Goal: Task Accomplishment & Management: Use online tool/utility

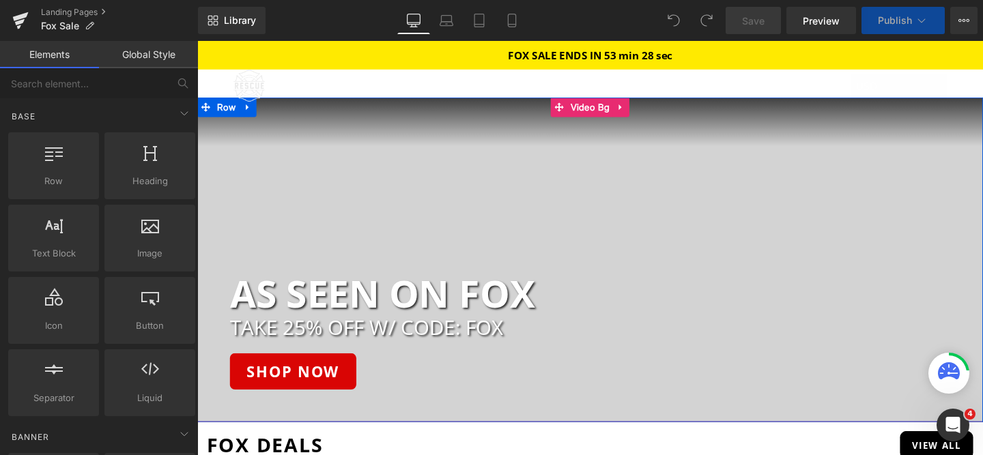
scroll to position [30, 0]
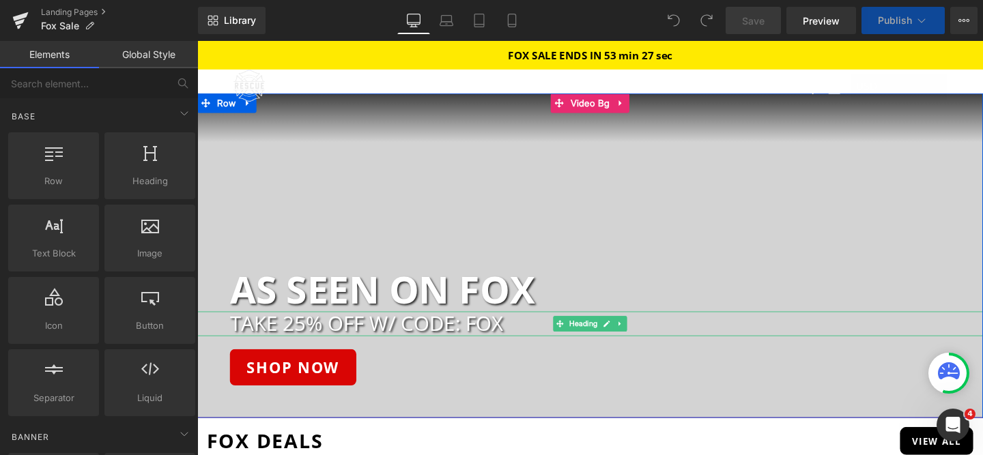
click at [460, 339] on h2 "TAKE 25% OFF W/ CODE: FOX" at bounding box center [627, 338] width 792 height 25
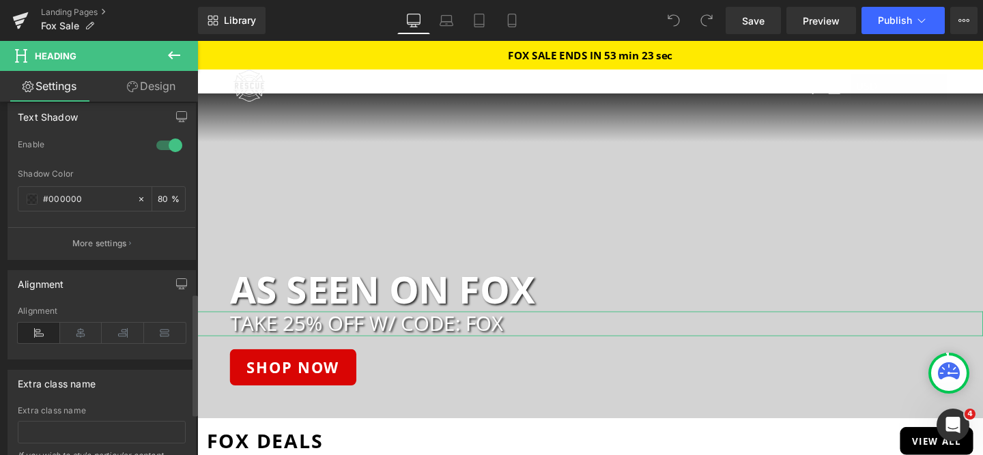
scroll to position [673, 0]
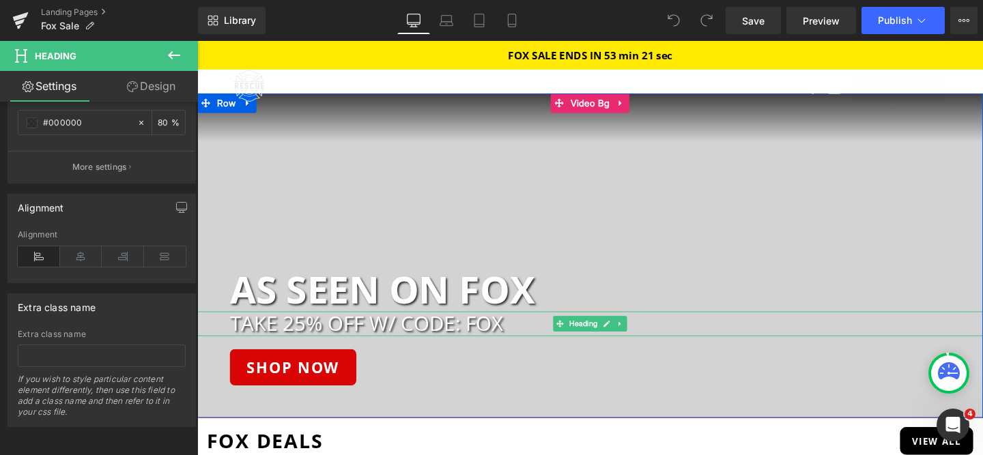
click at [315, 338] on h2 "TAKE 25% OFF W/ CODE: FOX" at bounding box center [627, 338] width 792 height 25
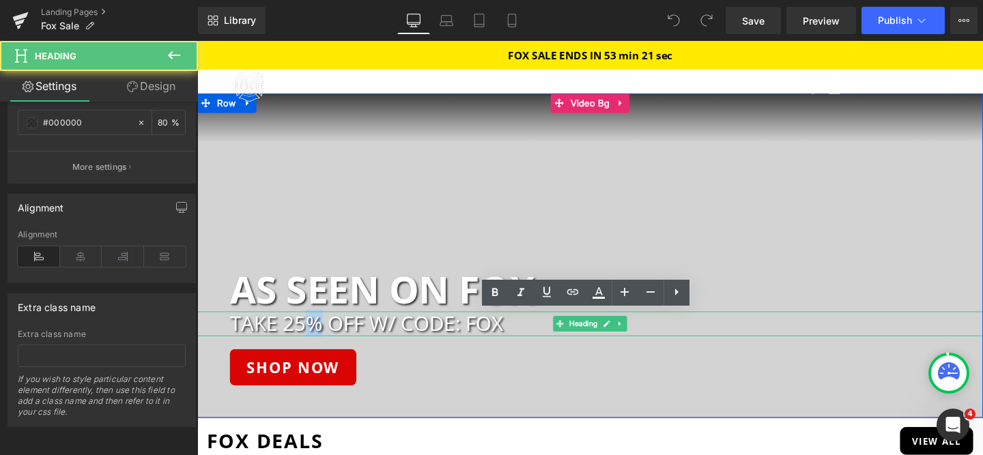
click at [315, 338] on h2 "TAKE 25% OFF W/ CODE: FOX" at bounding box center [627, 338] width 792 height 25
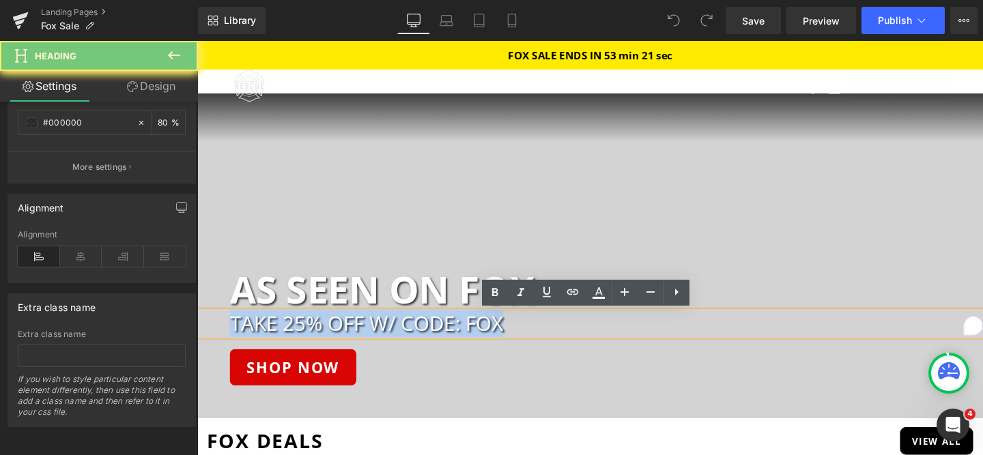
click at [315, 338] on h2 "TAKE 25% OFF W/ CODE: FOX" at bounding box center [627, 338] width 792 height 25
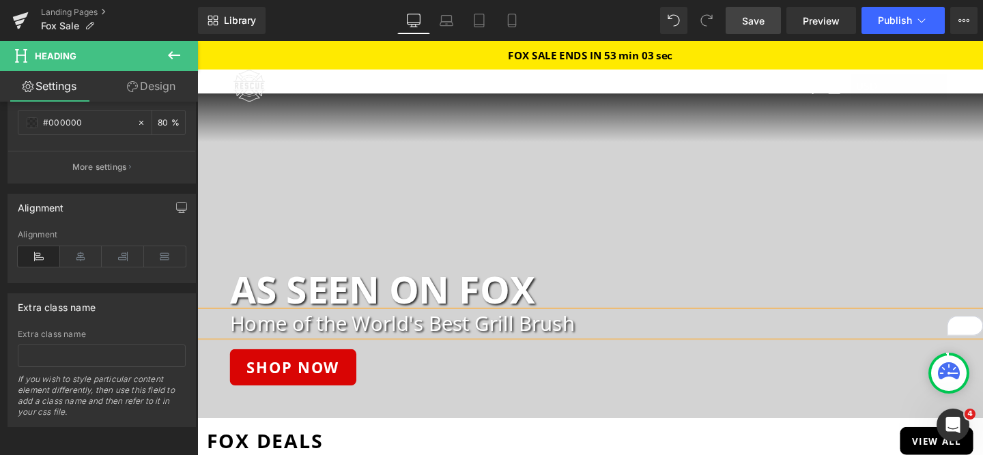
click at [758, 27] on span "Save" at bounding box center [753, 21] width 23 height 14
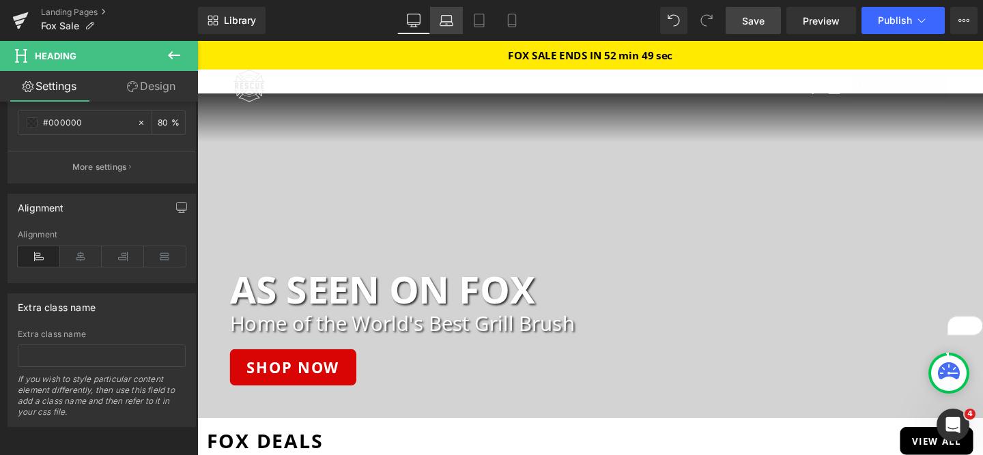
click at [439, 25] on link "Laptop" at bounding box center [446, 20] width 33 height 27
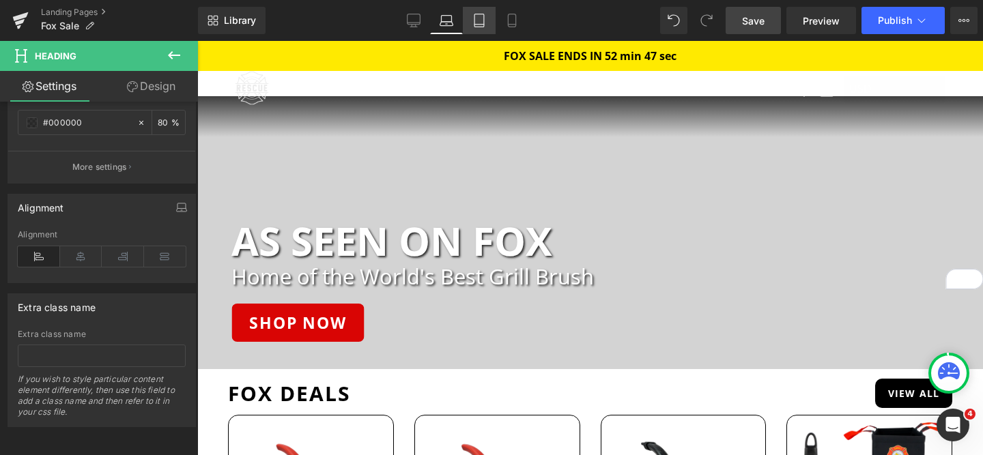
click at [469, 25] on link "Tablet" at bounding box center [479, 20] width 33 height 27
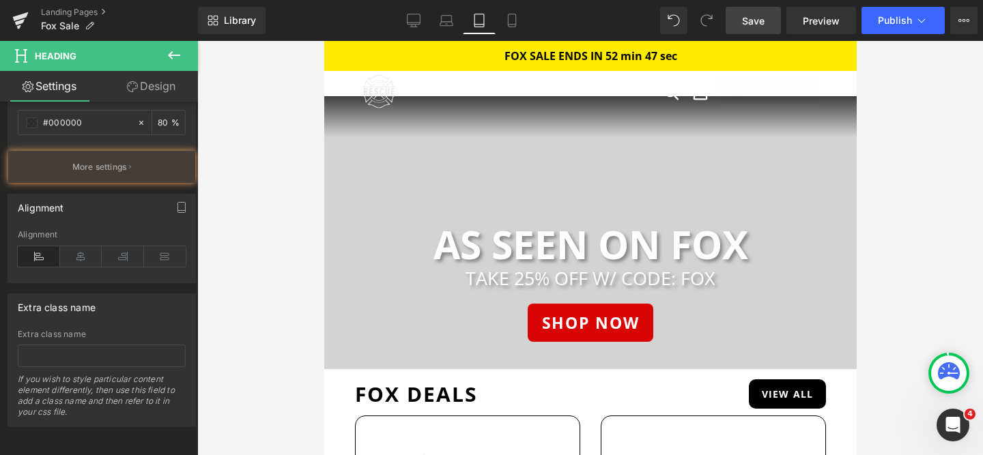
scroll to position [0, 0]
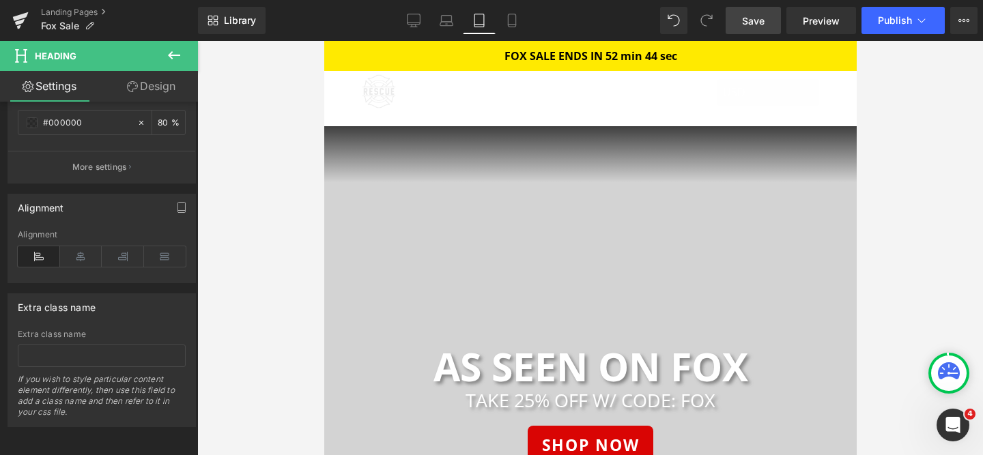
click at [489, 405] on div "Rendering Content" at bounding box center [492, 401] width 84 height 15
click at [520, 23] on link "Mobile" at bounding box center [512, 20] width 33 height 27
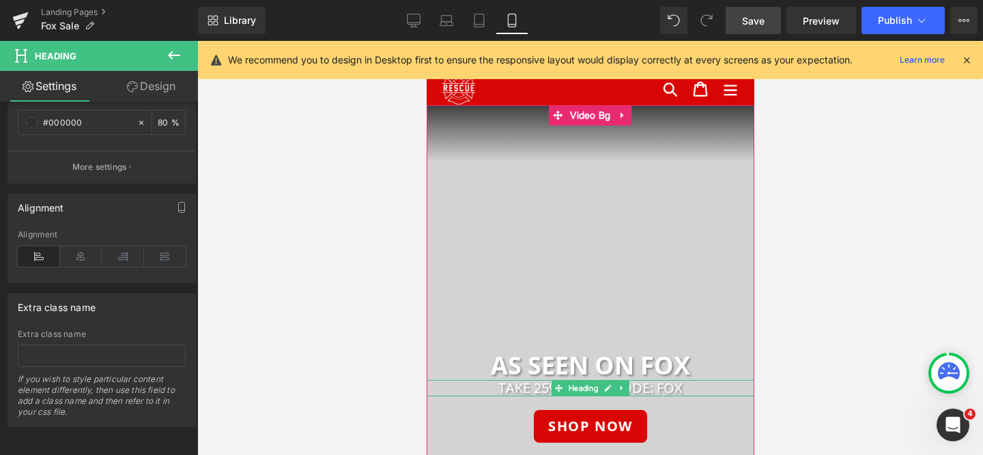
click at [519, 392] on h2 "TAKE 25% OFF W/ CODE: FOX" at bounding box center [590, 388] width 328 height 16
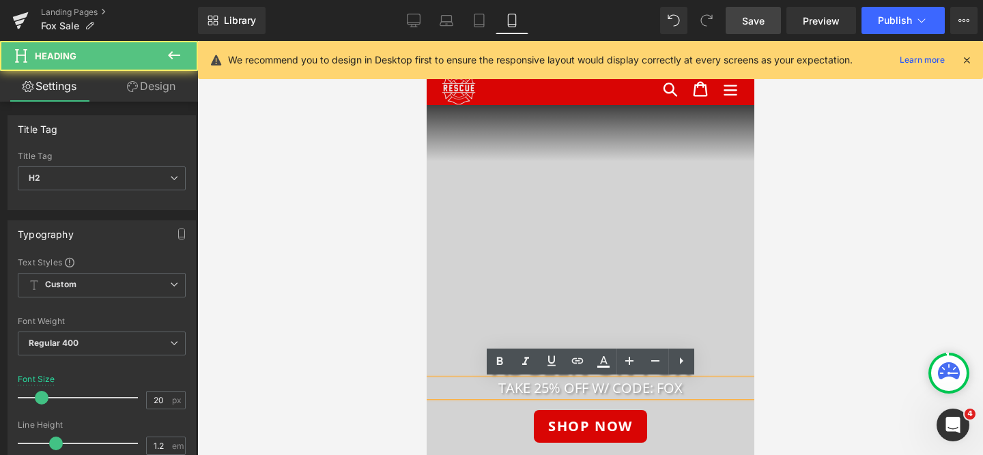
click at [519, 390] on h2 "TAKE 25% OFF W/ CODE: FOX" at bounding box center [590, 388] width 328 height 16
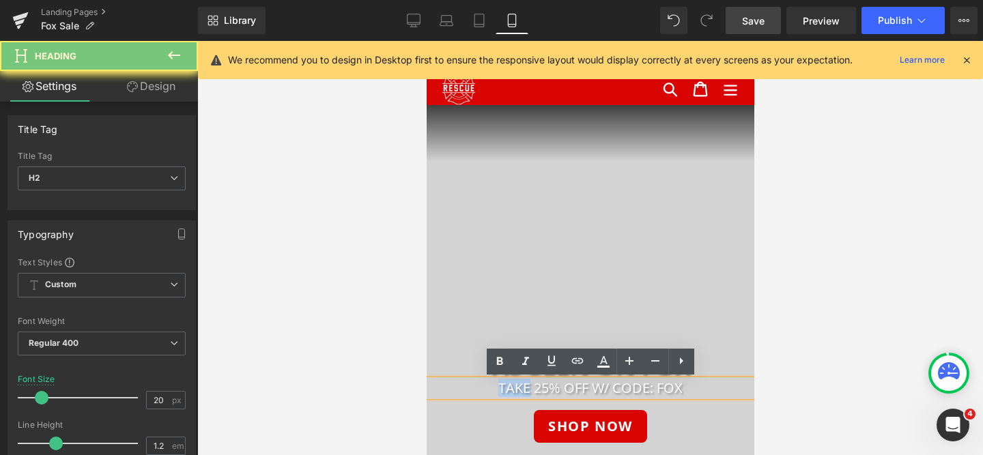
click at [519, 390] on h2 "TAKE 25% OFF W/ CODE: FOX" at bounding box center [590, 388] width 328 height 16
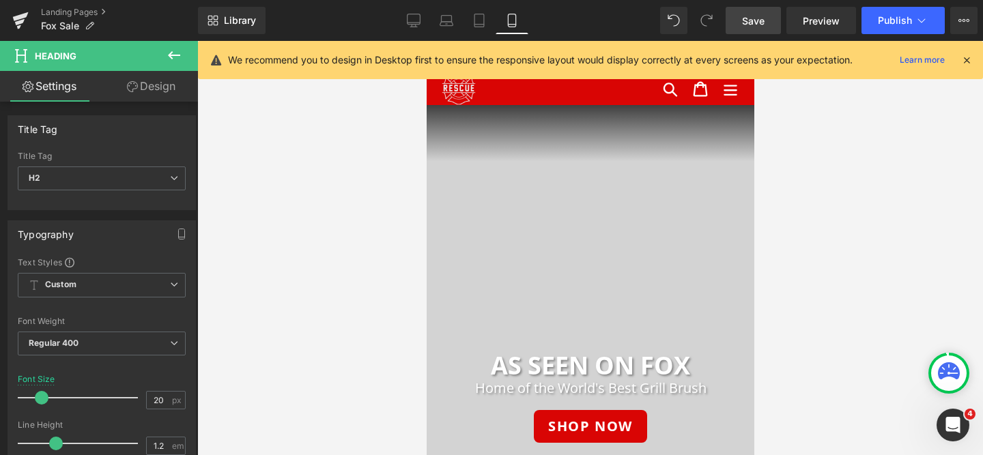
click at [756, 30] on link "Save" at bounding box center [753, 20] width 55 height 27
click at [883, 23] on span "Publish" at bounding box center [895, 20] width 34 height 11
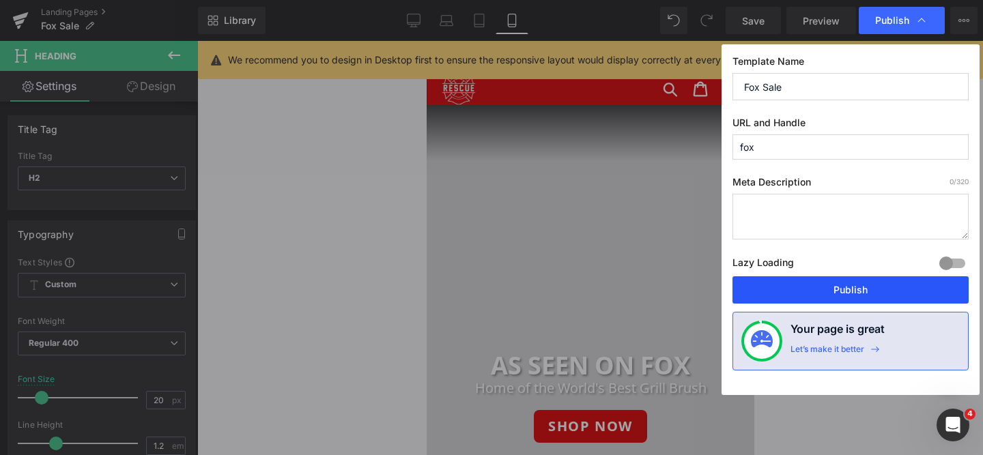
click at [838, 286] on button "Publish" at bounding box center [850, 289] width 236 height 27
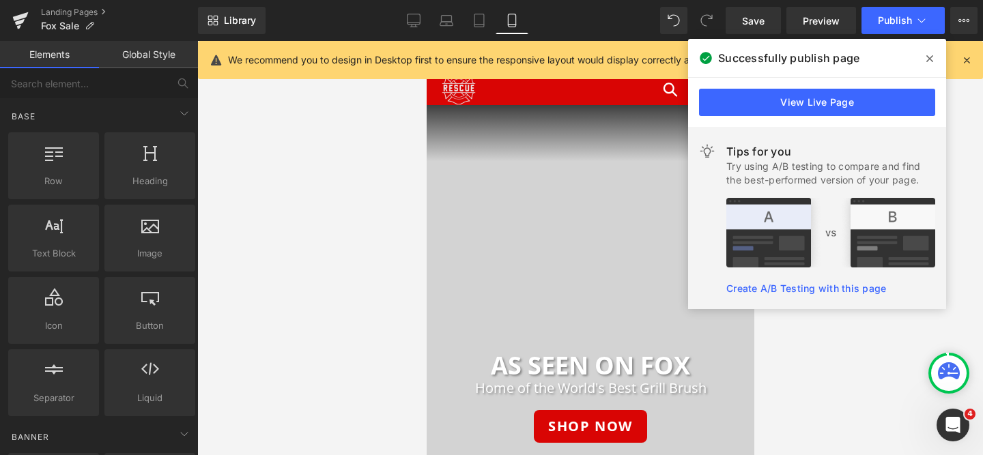
click at [351, 165] on div at bounding box center [590, 248] width 786 height 414
click at [925, 63] on span at bounding box center [930, 59] width 22 height 22
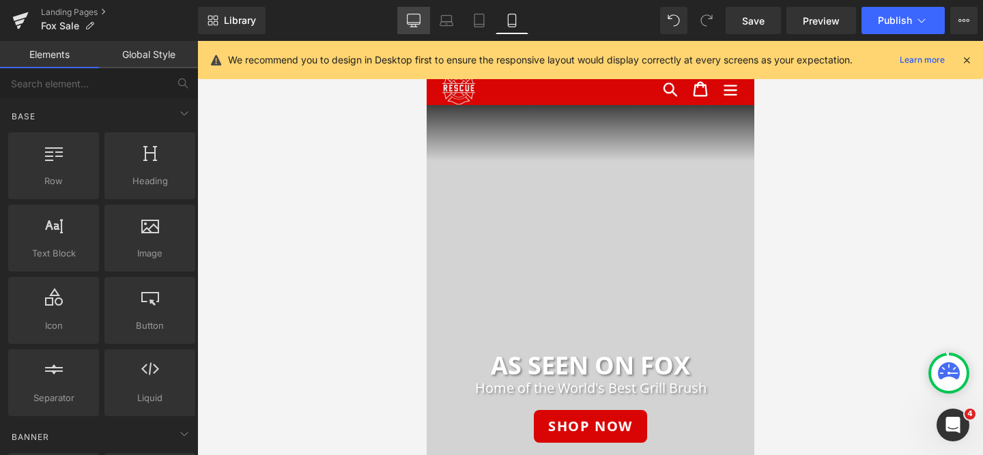
click at [417, 25] on icon at bounding box center [414, 21] width 14 height 14
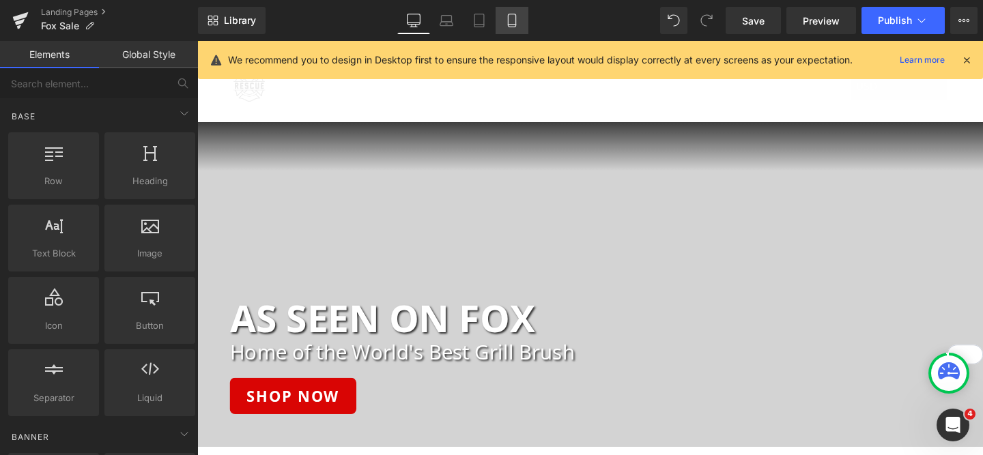
click at [508, 20] on icon at bounding box center [512, 21] width 14 height 14
